Goal: Check status

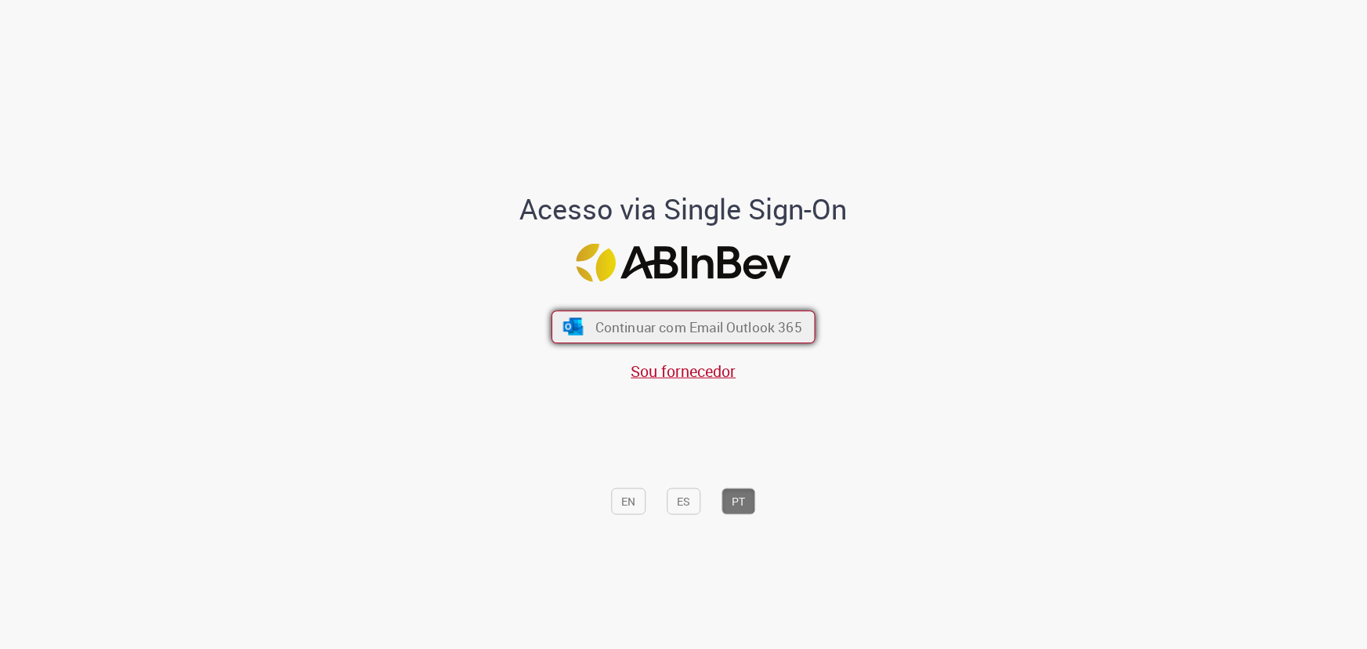
click at [726, 334] on span "Continuar com Email Outlook 365" at bounding box center [699, 327] width 207 height 18
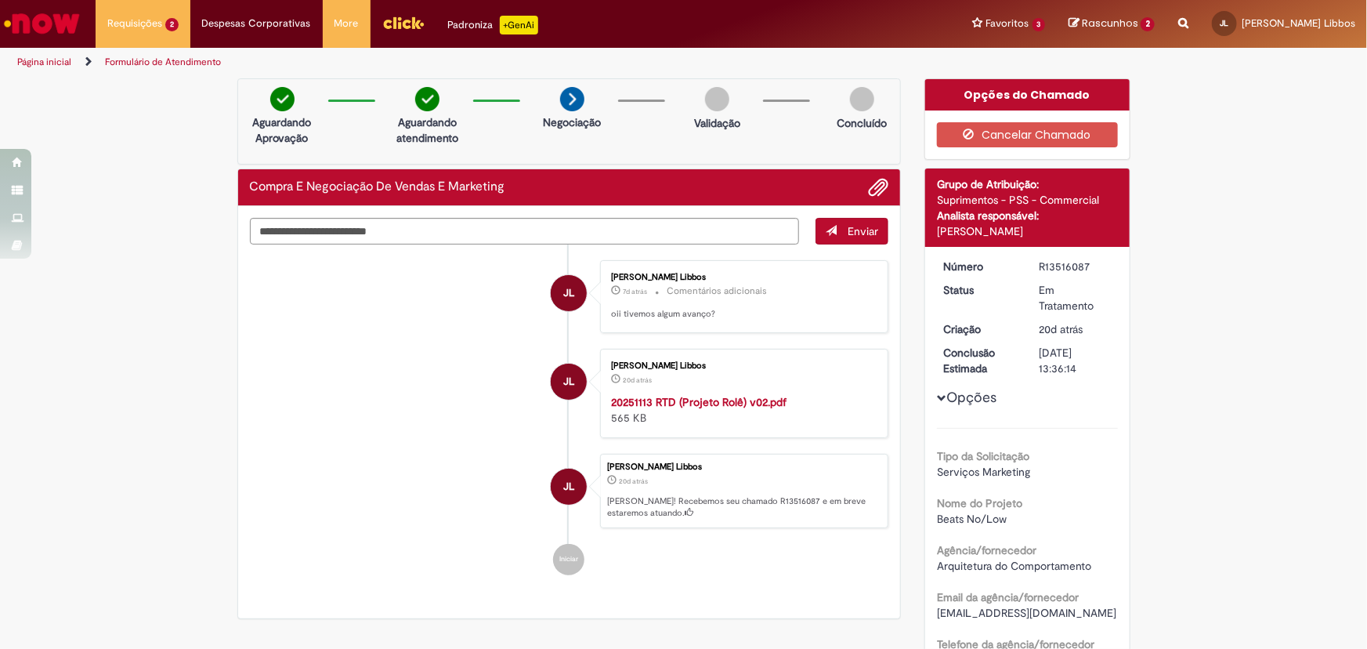
drag, startPoint x: 415, startPoint y: 428, endPoint x: 487, endPoint y: 405, distance: 75.6
click at [415, 428] on li "JL [PERSON_NAME] Libbos 20d atrás 20 dias atrás 20251113 RTD (Projeto Rolê) v02…" at bounding box center [569, 393] width 639 height 89
